Goal: Task Accomplishment & Management: Complete application form

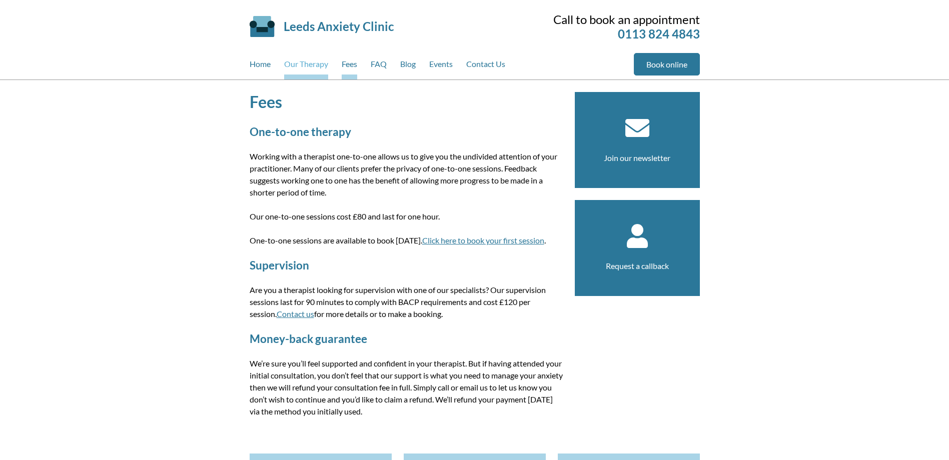
click at [311, 66] on link "Our Therapy" at bounding box center [306, 66] width 44 height 27
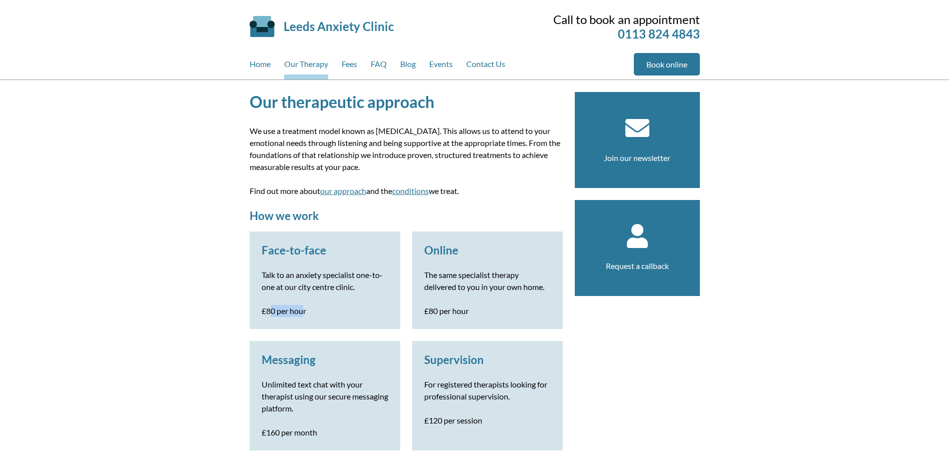
drag, startPoint x: 272, startPoint y: 309, endPoint x: 304, endPoint y: 310, distance: 32.5
click at [304, 310] on p "£80 per hour" at bounding box center [325, 311] width 127 height 12
click at [305, 310] on p "£80 per hour" at bounding box center [325, 311] width 127 height 12
drag, startPoint x: 323, startPoint y: 314, endPoint x: 249, endPoint y: 315, distance: 74.0
click at [250, 315] on div "Face-to-face Talk to an anxiety specialist one-to-one at our city centre clinic…" at bounding box center [325, 281] width 151 height 98
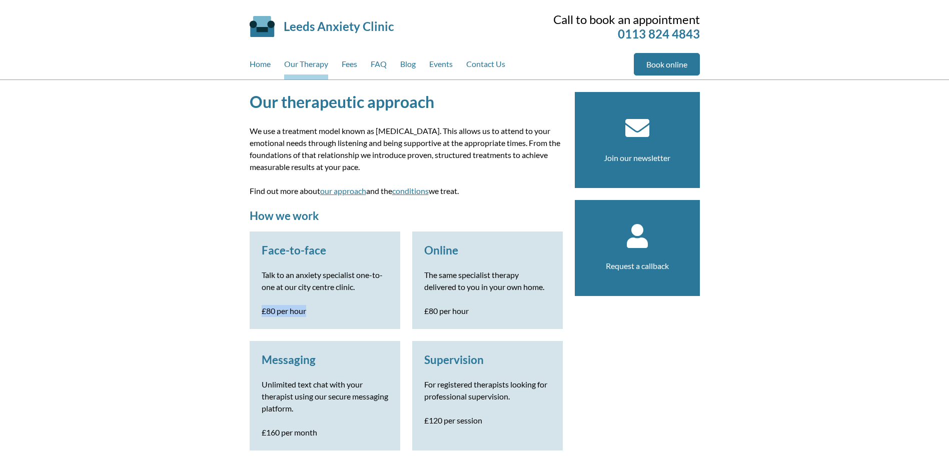
drag, startPoint x: 249, startPoint y: 315, endPoint x: 289, endPoint y: 309, distance: 40.0
click at [289, 309] on p "£80 per hour" at bounding box center [325, 311] width 127 height 12
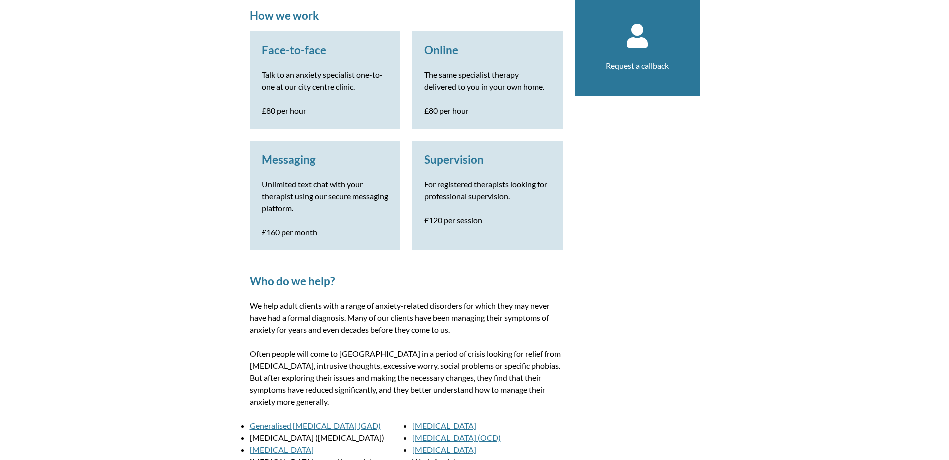
scroll to position [300, 0]
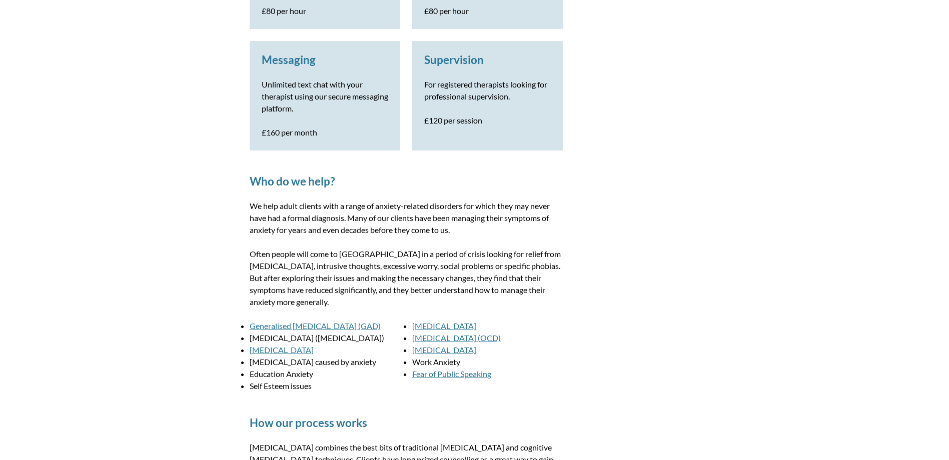
click at [267, 323] on link "Generalised Anxiety Disorder (GAD)" at bounding box center [315, 326] width 131 height 10
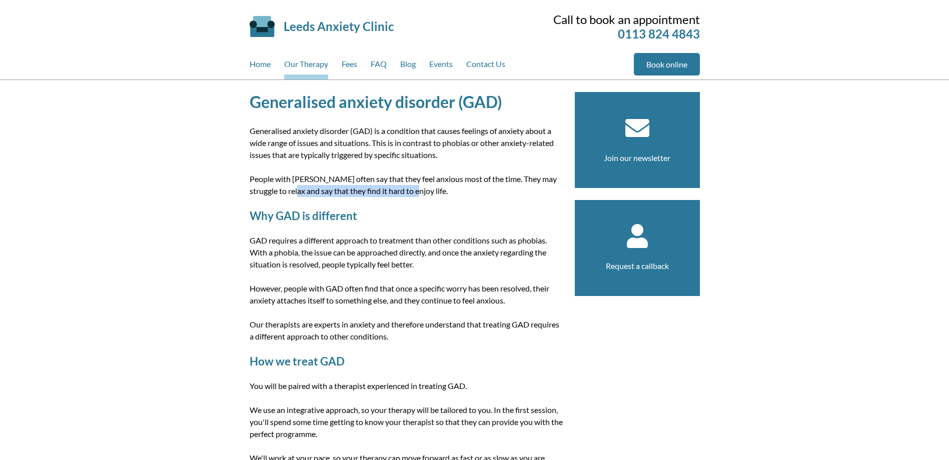
drag, startPoint x: 295, startPoint y: 191, endPoint x: 422, endPoint y: 195, distance: 126.6
click at [422, 195] on p "People with [PERSON_NAME] often say that they feel anxious most of the time. Th…" at bounding box center [406, 185] width 313 height 24
drag, startPoint x: 264, startPoint y: 195, endPoint x: 331, endPoint y: 196, distance: 67.0
click at [331, 196] on p "People with [PERSON_NAME] often say that they feel anxious most of the time. Th…" at bounding box center [406, 185] width 313 height 24
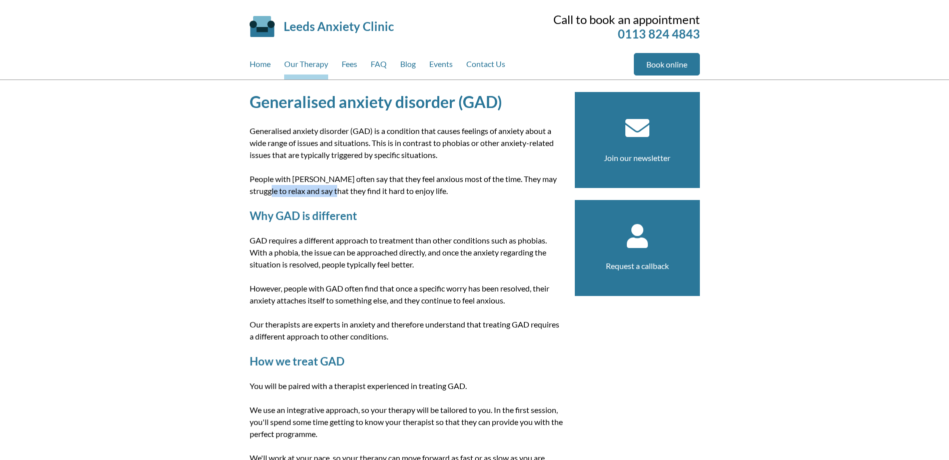
click at [331, 196] on p "People with GAD often say that they feel anxious most of the time. They may str…" at bounding box center [406, 185] width 313 height 24
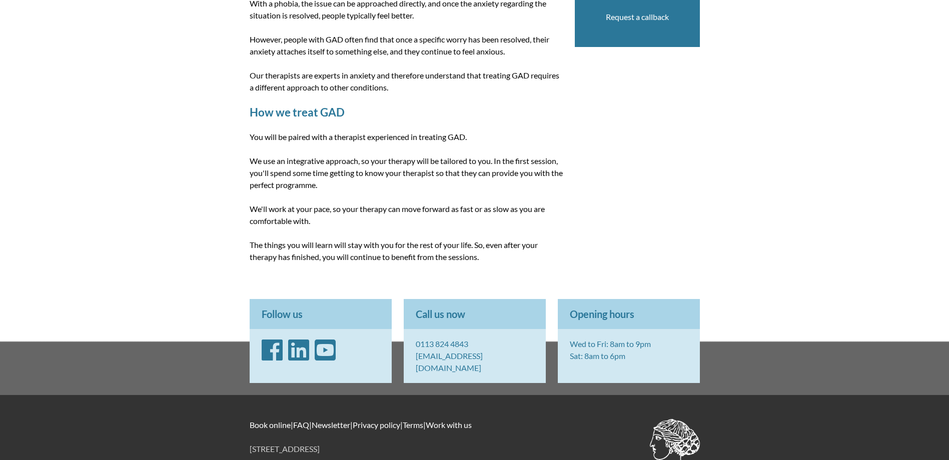
scroll to position [250, 0]
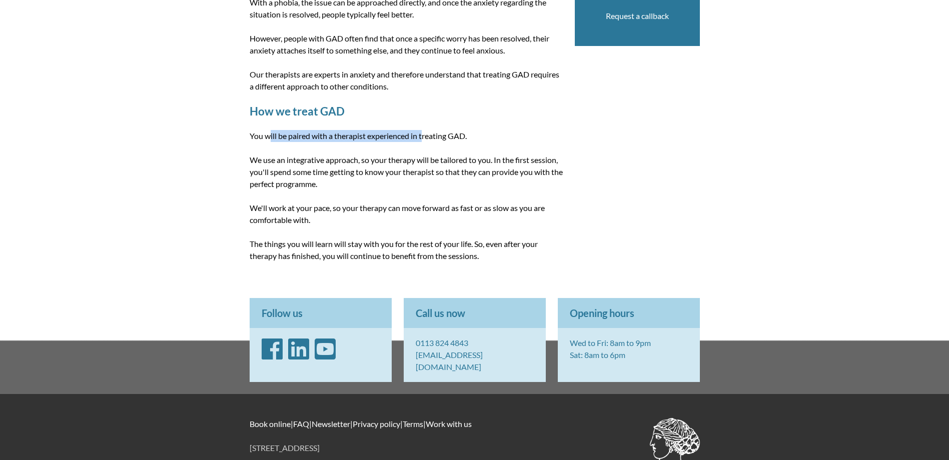
drag, startPoint x: 268, startPoint y: 140, endPoint x: 423, endPoint y: 138, distance: 155.1
click at [423, 138] on p "You will be paired with a therapist experienced in treating GAD." at bounding box center [406, 136] width 313 height 12
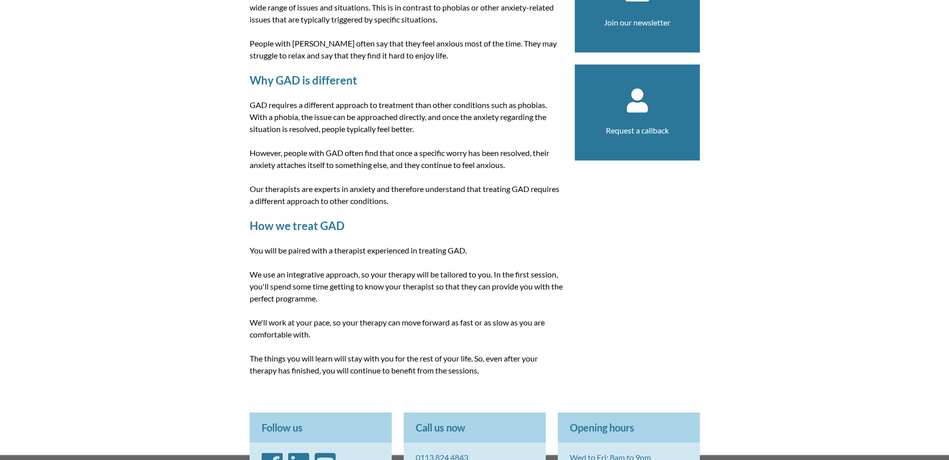
scroll to position [0, 0]
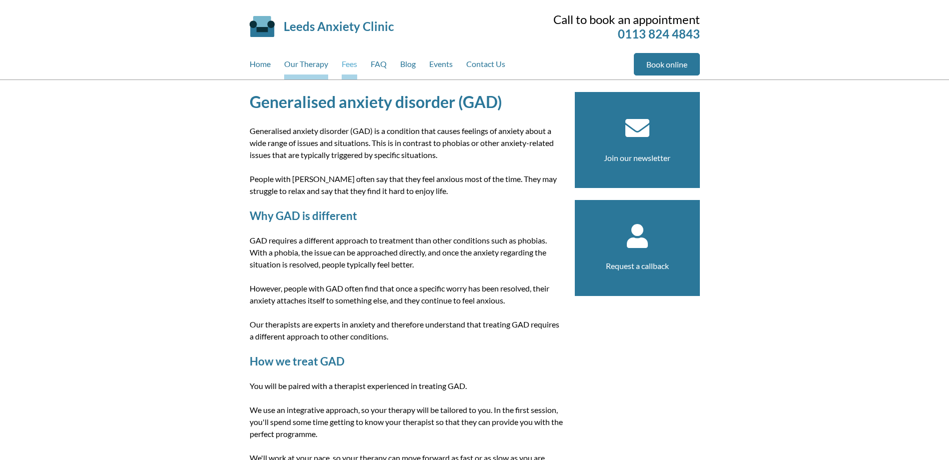
click at [348, 66] on link "Fees" at bounding box center [350, 66] width 16 height 27
click at [353, 65] on link "Fees" at bounding box center [350, 66] width 16 height 27
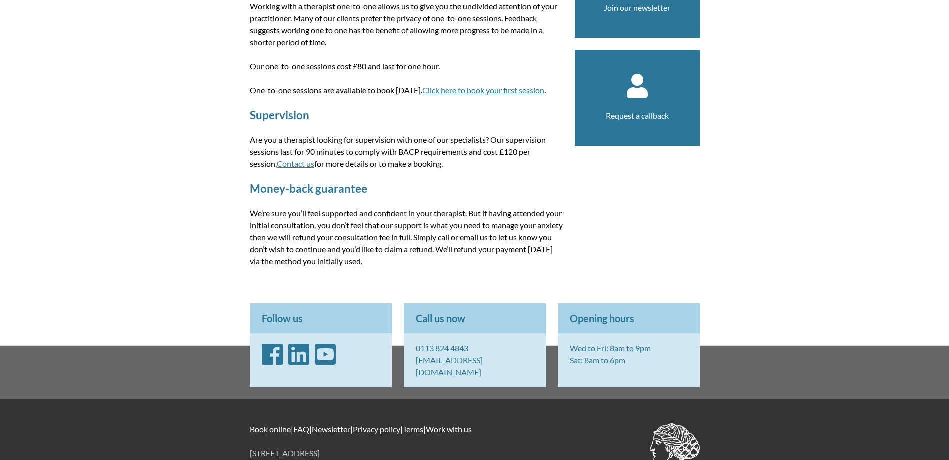
scroll to position [50, 0]
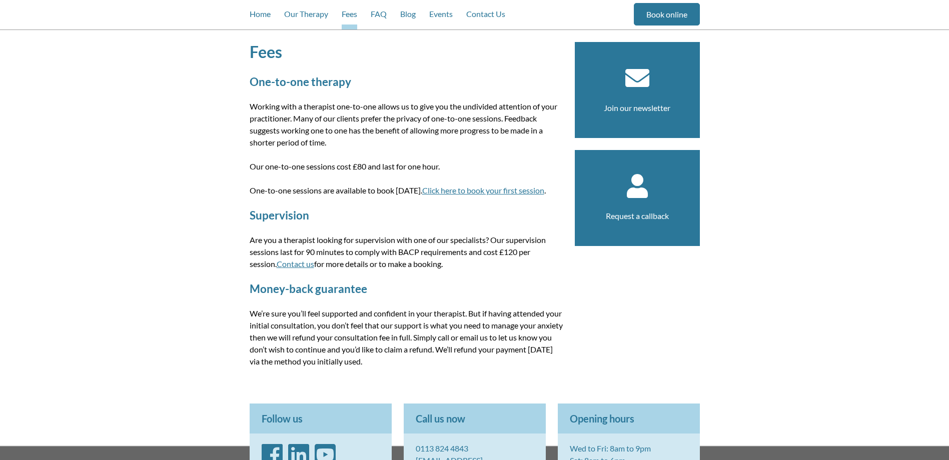
click at [643, 216] on link "Request a callback" at bounding box center [637, 216] width 63 height 10
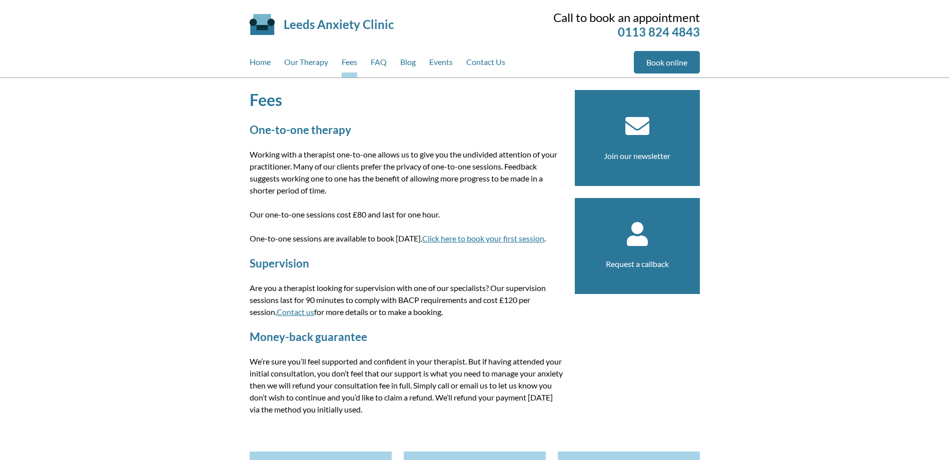
scroll to position [0, 0]
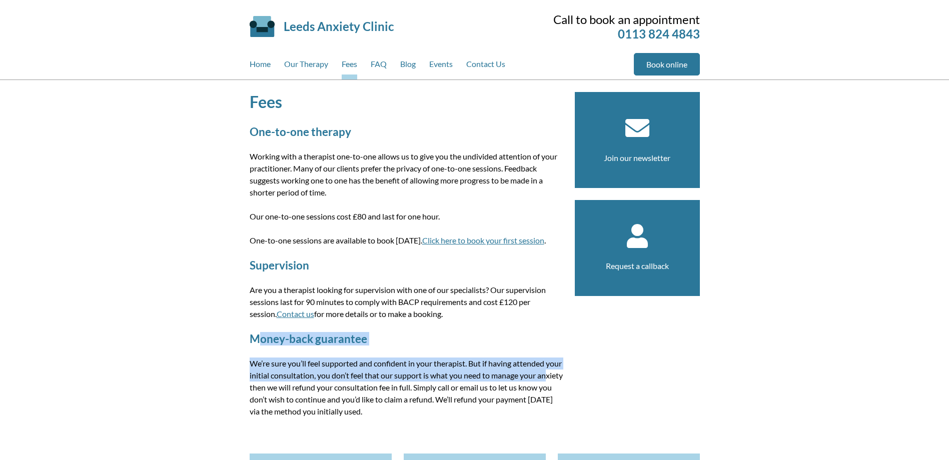
drag, startPoint x: 261, startPoint y: 331, endPoint x: 486, endPoint y: 371, distance: 228.6
click at [486, 371] on article "Fees One-to-one therapy Working with a therapist one-to-one allows us to give y…" at bounding box center [406, 261] width 313 height 338
click at [486, 371] on p "We’re sure you’ll feel supported and confident in your therapist. But if having…" at bounding box center [406, 388] width 313 height 60
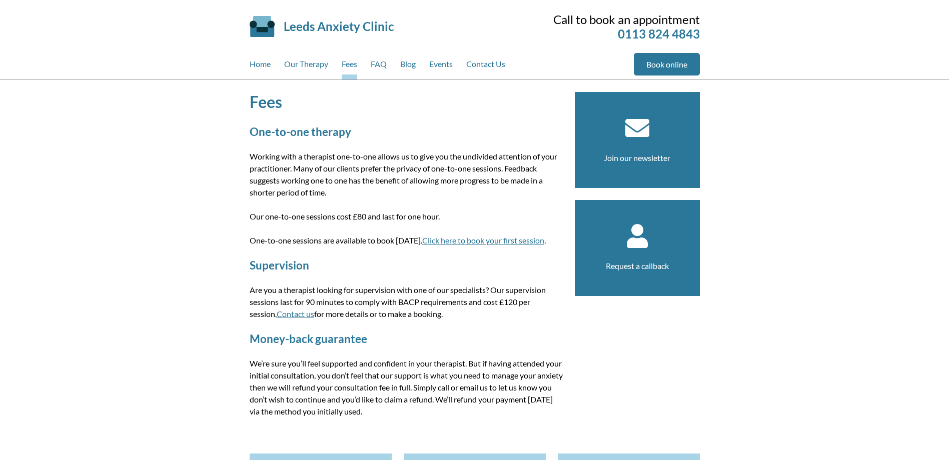
drag, startPoint x: 373, startPoint y: 397, endPoint x: 441, endPoint y: 414, distance: 69.6
click at [441, 414] on p "We’re sure you’ll feel supported and confident in your therapist. But if having…" at bounding box center [406, 388] width 313 height 60
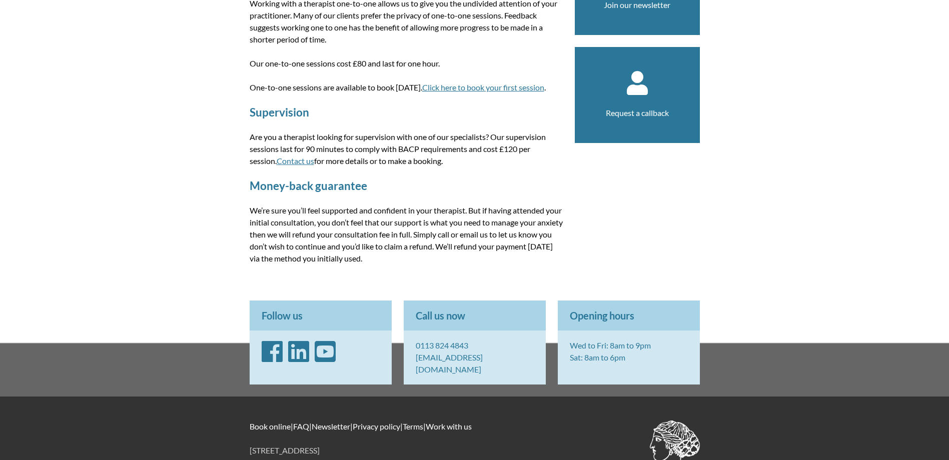
scroll to position [136, 0]
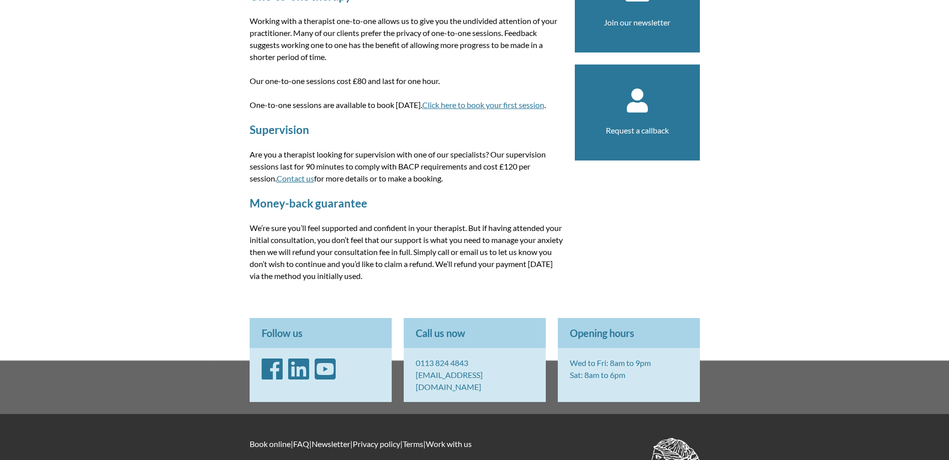
click at [306, 367] on icon "LinkedIn" at bounding box center [298, 369] width 21 height 24
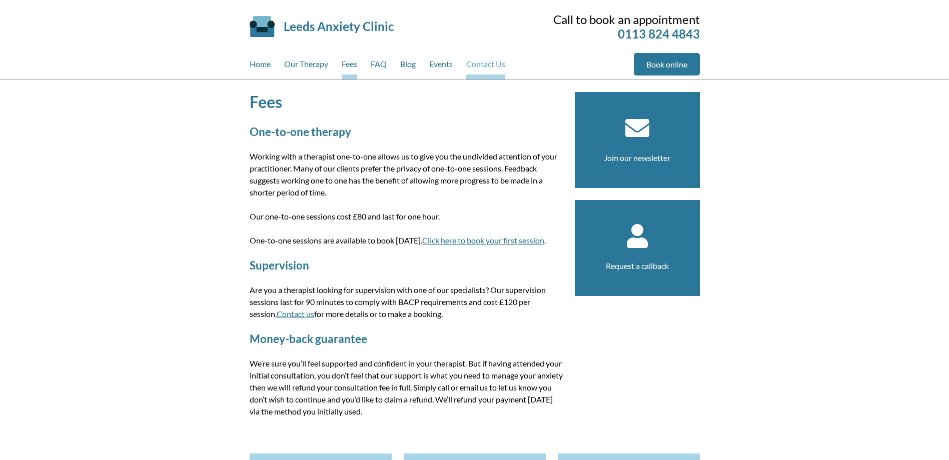
click at [478, 66] on link "Contact Us" at bounding box center [485, 66] width 39 height 27
click at [478, 67] on link "Contact Us" at bounding box center [485, 66] width 39 height 27
click at [497, 57] on link "Contact Us" at bounding box center [485, 66] width 39 height 27
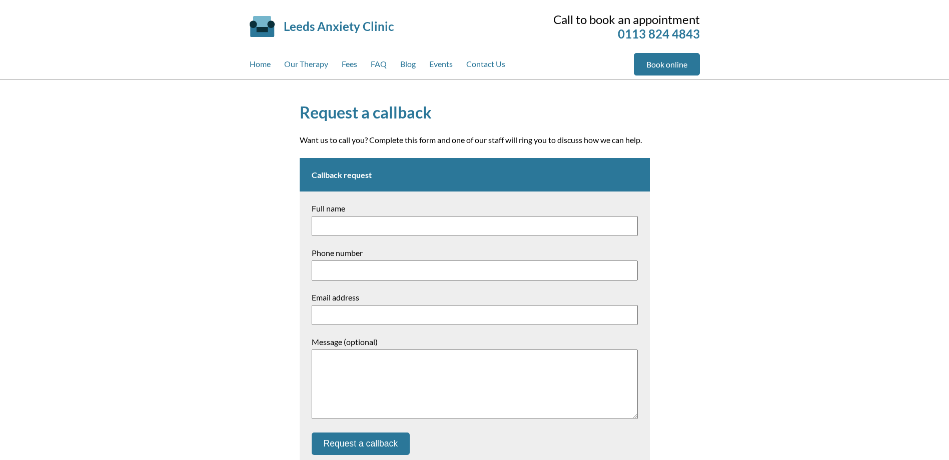
click at [323, 219] on input "Full name" at bounding box center [475, 226] width 326 height 20
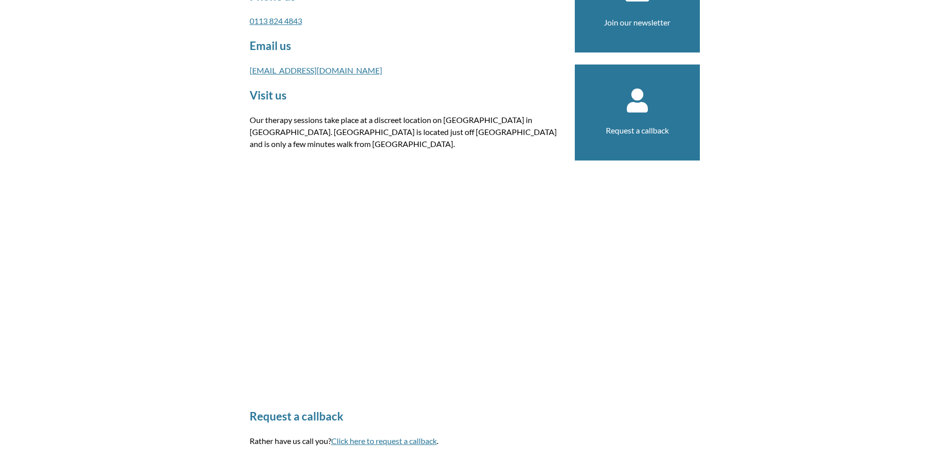
scroll to position [150, 0]
